Goal: Task Accomplishment & Management: Use online tool/utility

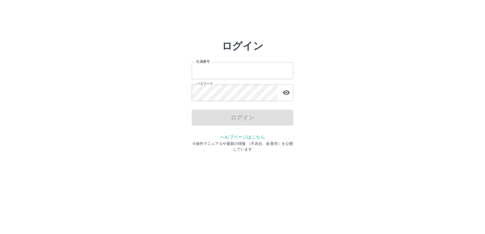
type input "*******"
click at [268, 116] on div "ログイン" at bounding box center [243, 118] width 102 height 16
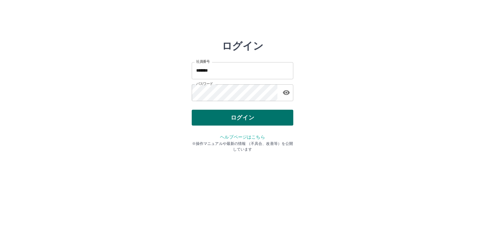
click at [232, 121] on button "ログイン" at bounding box center [243, 118] width 102 height 16
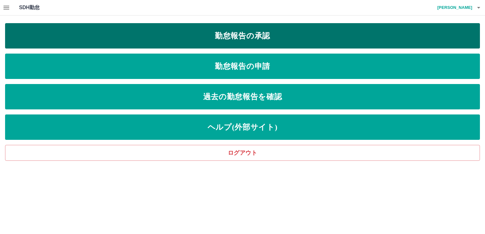
click at [238, 31] on link "勤怠報告の承認" at bounding box center [242, 35] width 475 height 25
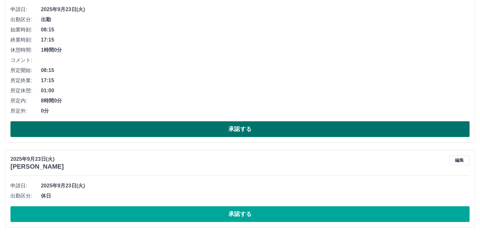
scroll to position [624, 0]
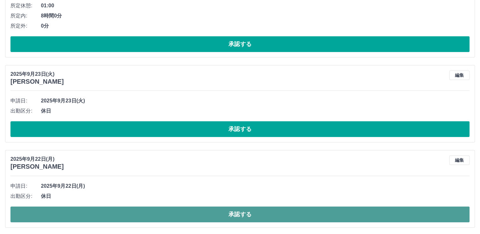
click at [184, 210] on button "承認する" at bounding box center [239, 215] width 459 height 16
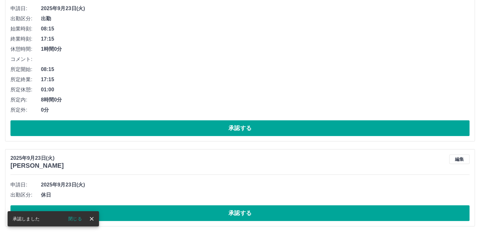
scroll to position [540, 0]
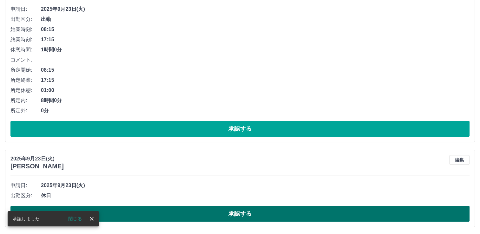
click at [180, 218] on button "承認する" at bounding box center [239, 214] width 459 height 16
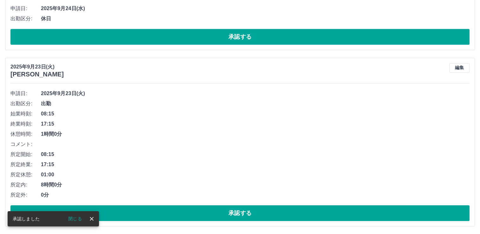
scroll to position [455, 0]
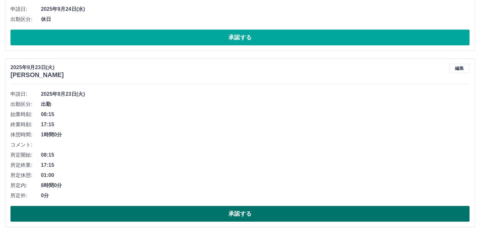
click at [159, 220] on button "承認する" at bounding box center [239, 214] width 459 height 16
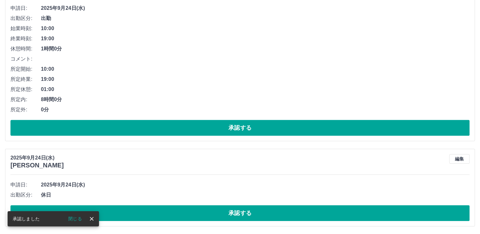
scroll to position [278, 0]
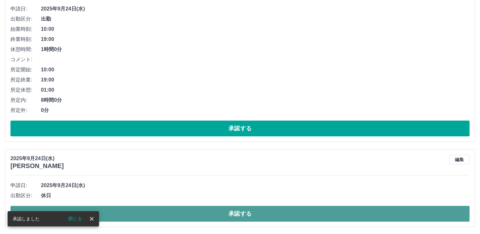
click at [195, 216] on button "承認する" at bounding box center [239, 214] width 459 height 16
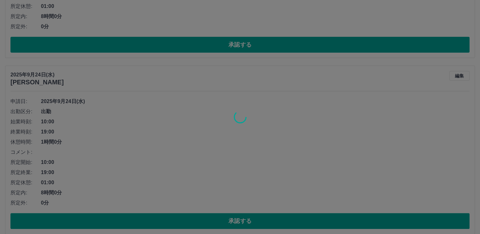
scroll to position [183, 0]
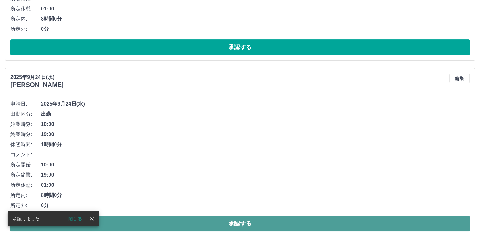
click at [216, 219] on button "承認する" at bounding box center [239, 224] width 459 height 16
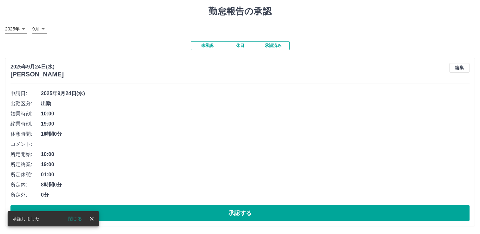
scroll to position [17, 0]
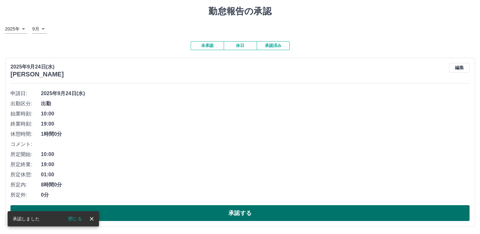
click at [232, 214] on button "承認する" at bounding box center [239, 213] width 459 height 16
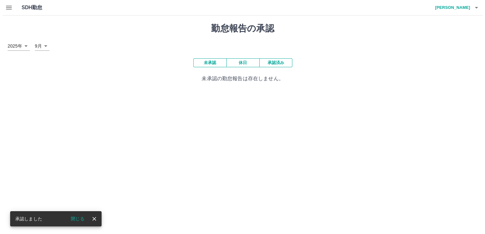
scroll to position [0, 0]
